Goal: Task Accomplishment & Management: Manage account settings

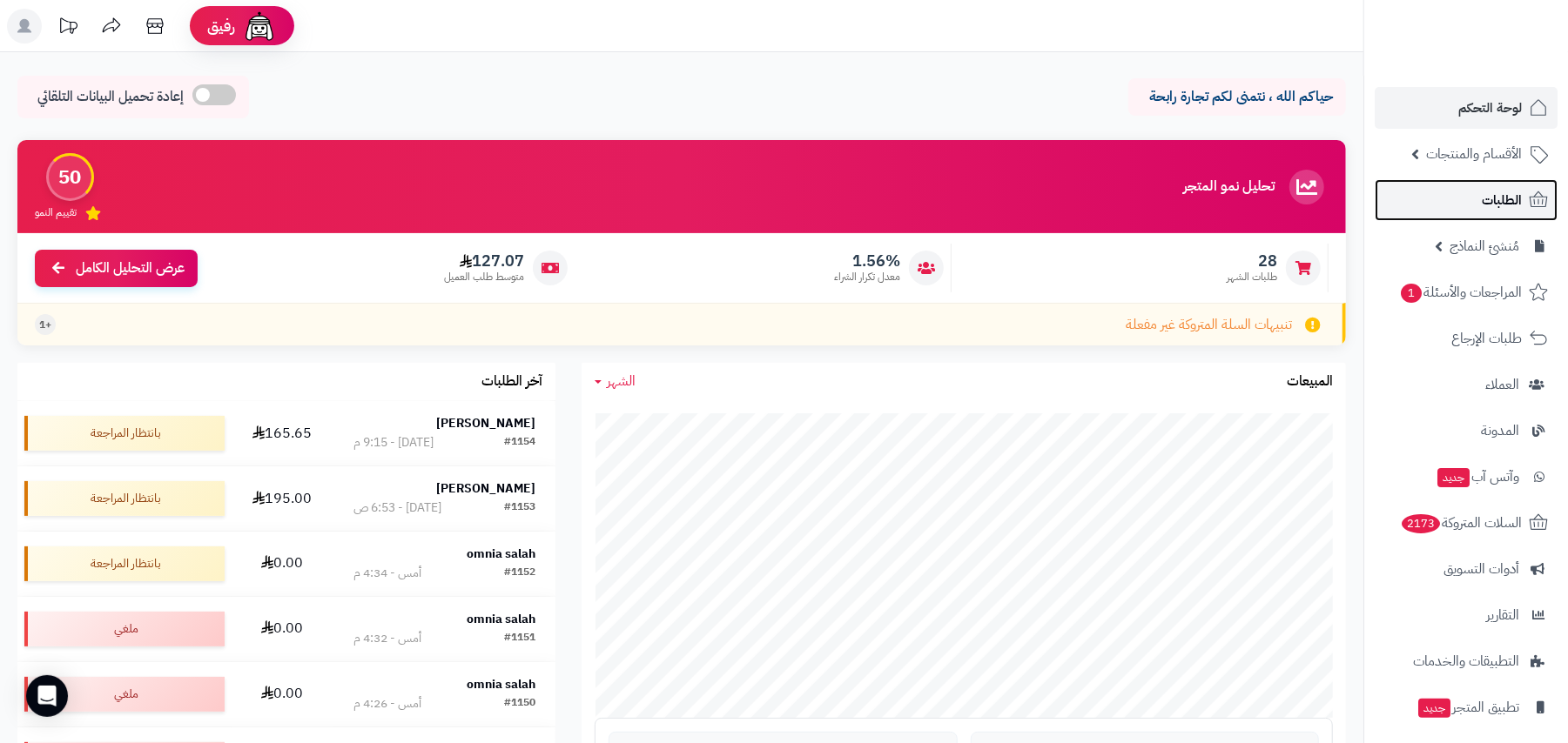
click at [1488, 196] on span "الطلبات" at bounding box center [1501, 200] width 40 height 25
